Goal: Task Accomplishment & Management: Manage account settings

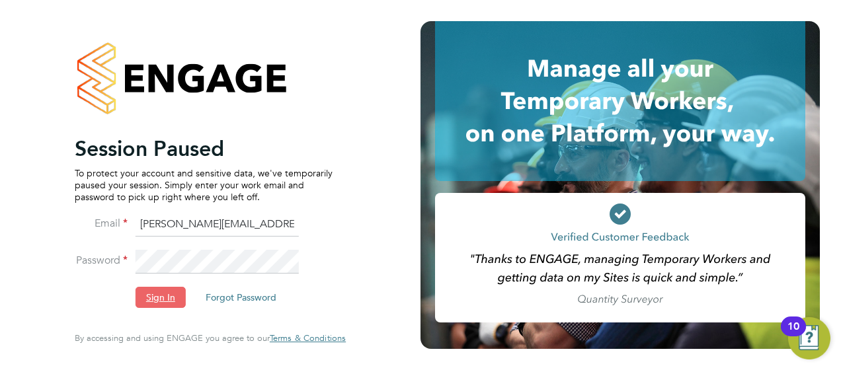
click at [149, 305] on button "Sign In" at bounding box center [160, 297] width 50 height 21
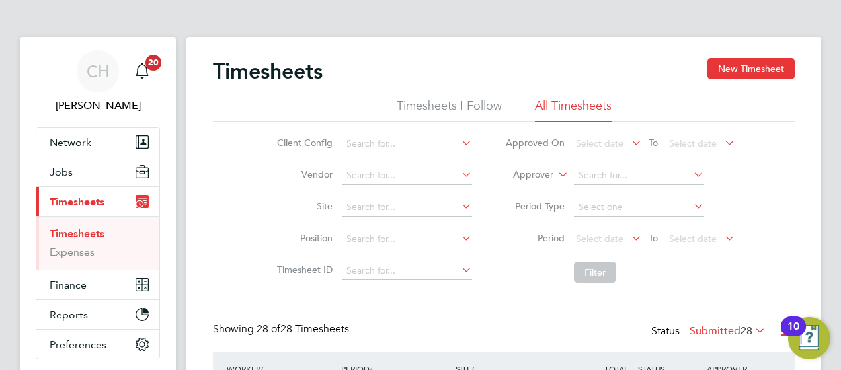
click at [426, 288] on div "Client Config Vendor Site Position Timesheet ID Approved On Select date To Sele…" at bounding box center [504, 206] width 582 height 168
click at [634, 275] on li "Filter" at bounding box center [619, 272] width 263 height 34
click at [383, 211] on input at bounding box center [407, 207] width 130 height 19
click at [382, 221] on li "STEM CELL" at bounding box center [410, 225] width 139 height 18
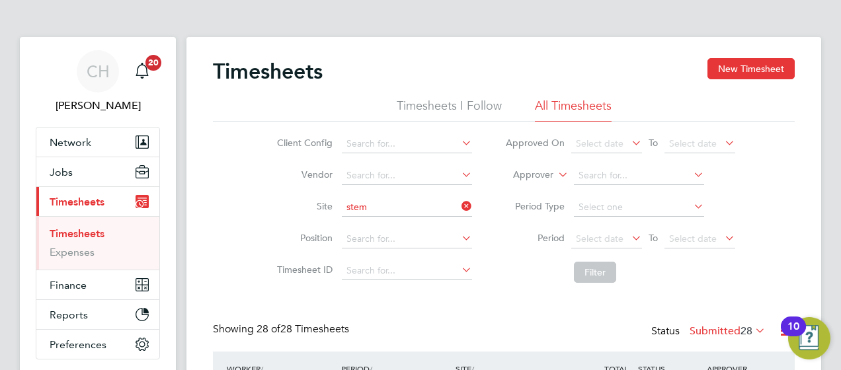
type input "STEM CELL"
click at [713, 272] on li "Filter" at bounding box center [619, 272] width 263 height 34
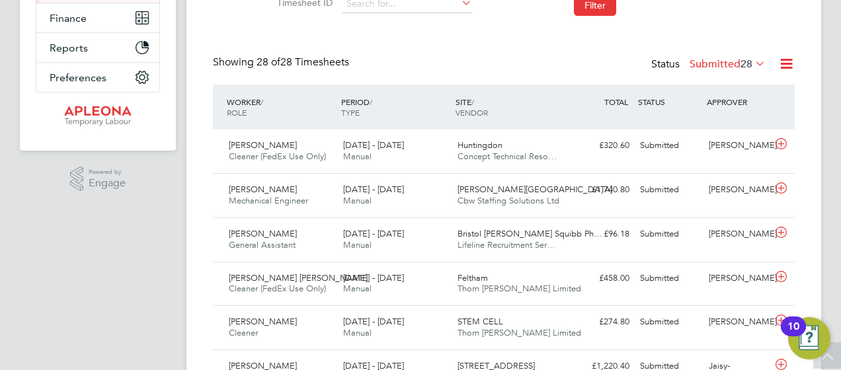
scroll to position [264, 0]
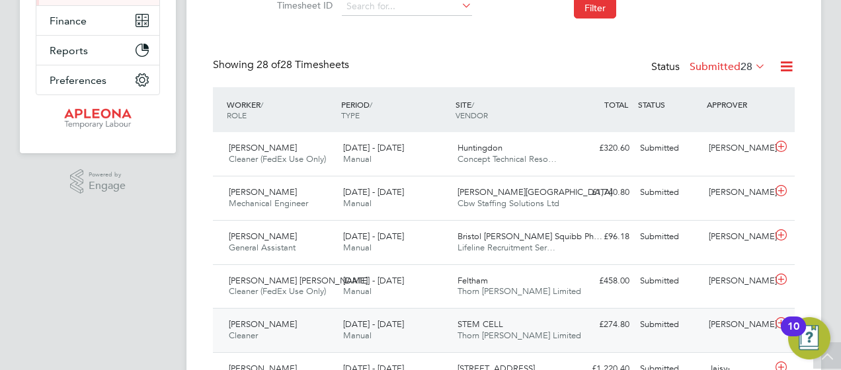
click at [280, 330] on div "Frankline Kimutai Cleaner 2 - 8 Aug 2025" at bounding box center [280, 330] width 114 height 33
click at [580, 332] on div "£274.80 Submitted" at bounding box center [600, 325] width 69 height 22
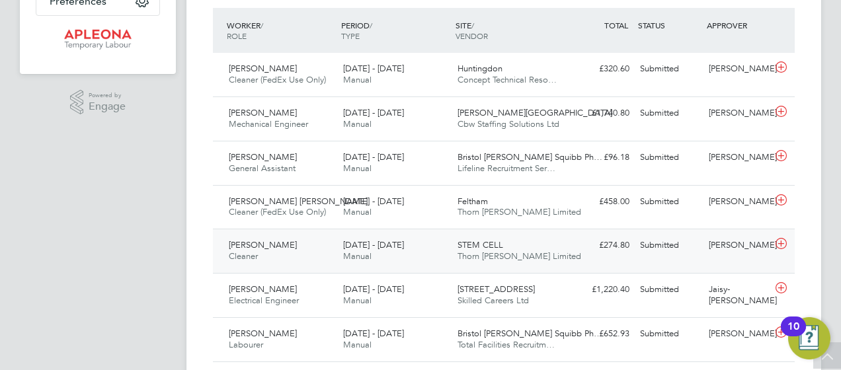
scroll to position [370, 0]
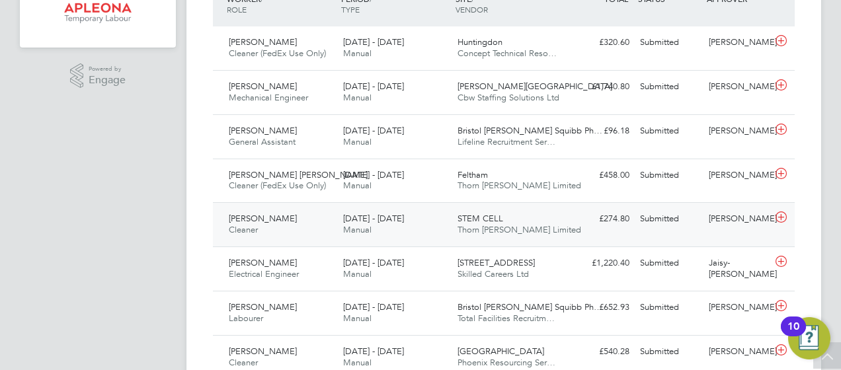
click at [264, 223] on div "Frankline Kimutai Cleaner 2 - 8 Aug 2025" at bounding box center [280, 224] width 114 height 33
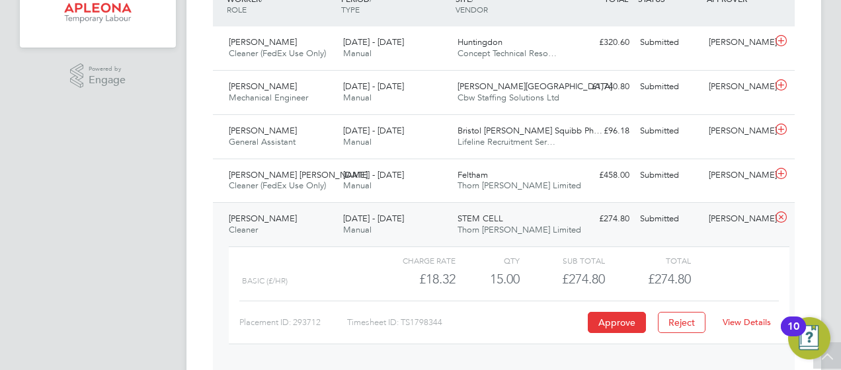
scroll to position [22, 129]
click at [627, 312] on button "Approve" at bounding box center [617, 322] width 58 height 21
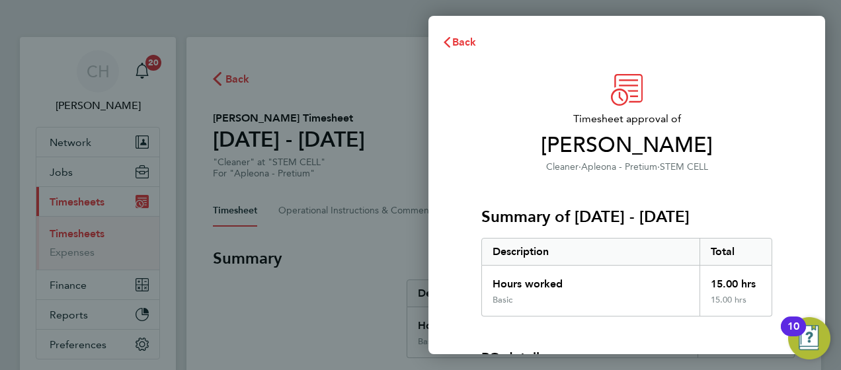
click at [793, 91] on div "Timesheet approval of Frankline Kimutai Cleaner · Apleona - Pretium · STEM CELL…" at bounding box center [626, 300] width 397 height 484
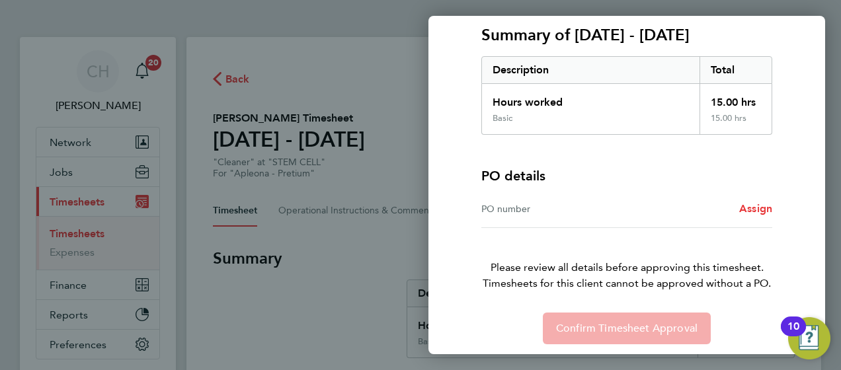
scroll to position [185, 0]
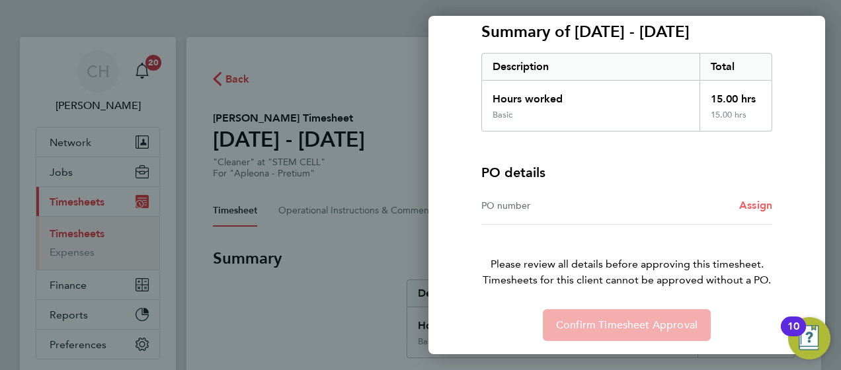
click at [747, 209] on span "Assign" at bounding box center [755, 205] width 33 height 13
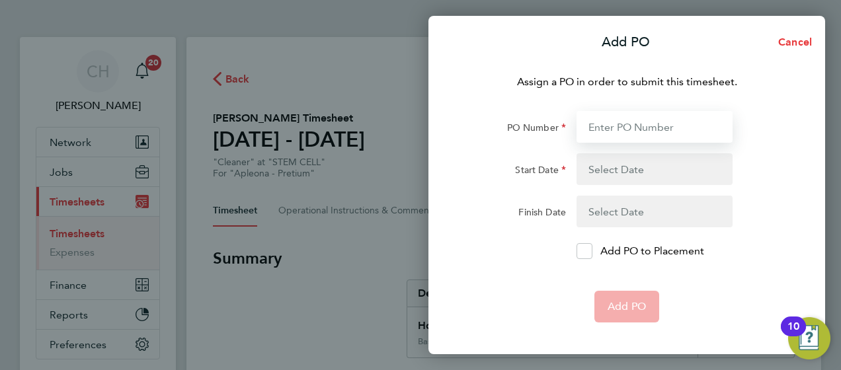
click at [637, 127] on input "PO Number" at bounding box center [654, 127] width 156 height 32
paste input "PO2519554"
type input "PO2519554"
type input "07 Jul 25"
type input "30 Aug 25"
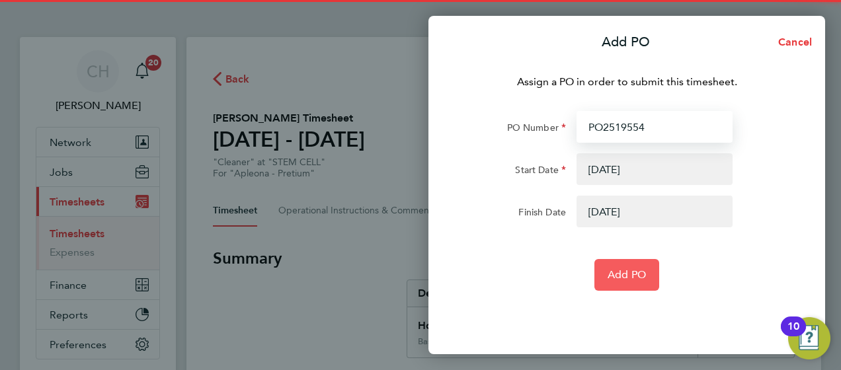
type input "PO2519554"
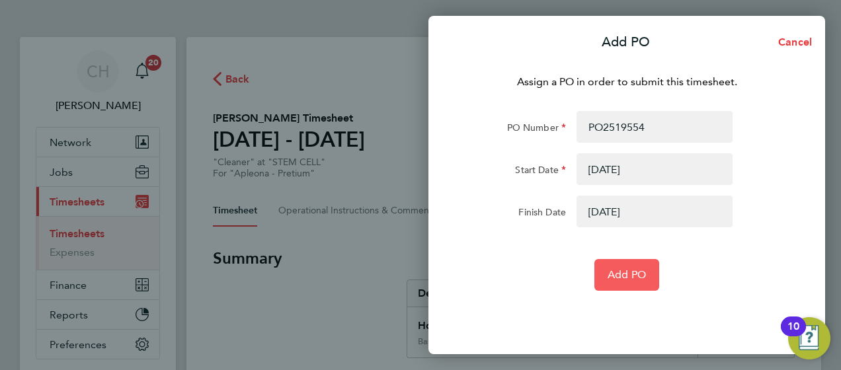
click at [637, 269] on span "Add PO" at bounding box center [626, 274] width 38 height 13
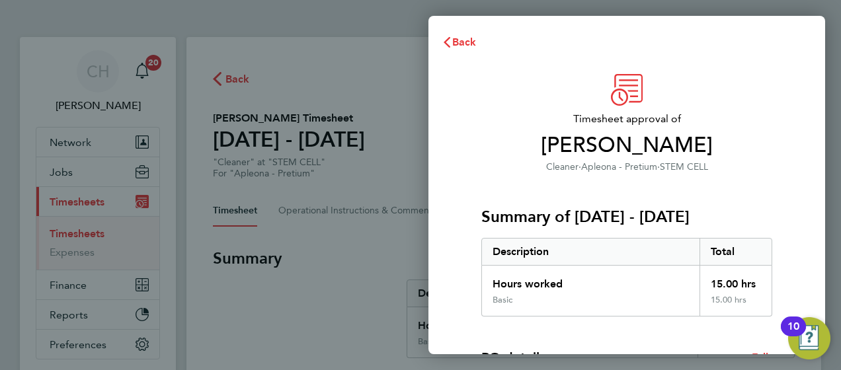
click at [525, 133] on span "Frankline Kimutai" at bounding box center [626, 145] width 291 height 26
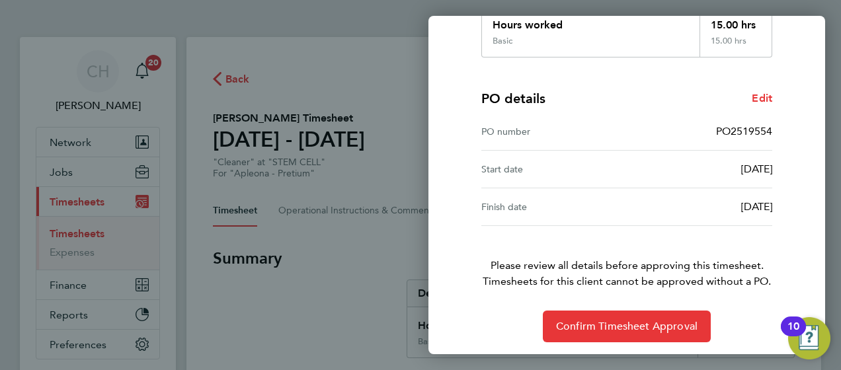
scroll to position [262, 0]
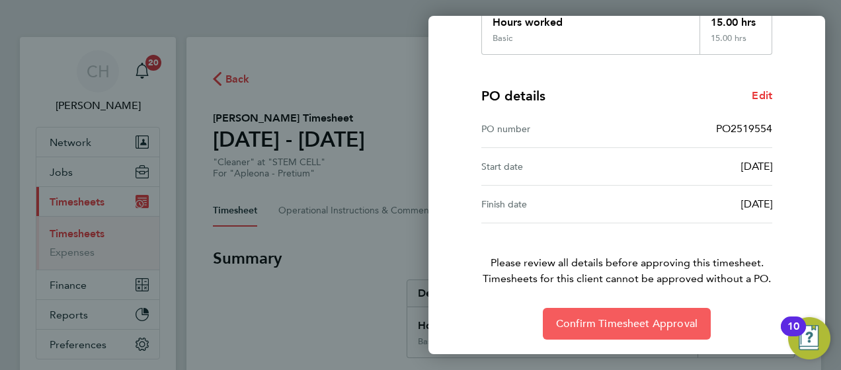
click at [692, 315] on button "Confirm Timesheet Approval" at bounding box center [627, 324] width 168 height 32
